Goal: Navigation & Orientation: Find specific page/section

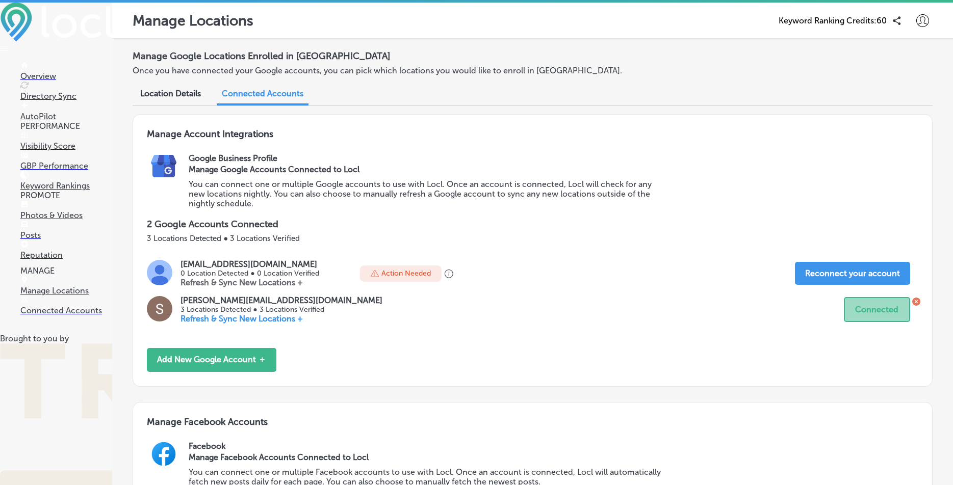
click at [41, 73] on p "Overview" at bounding box center [66, 76] width 92 height 10
